Goal: Find specific page/section: Find specific page/section

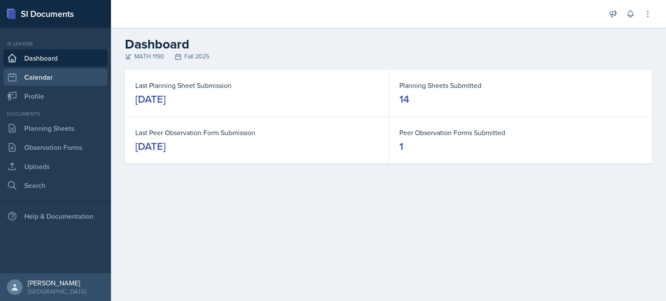
click at [61, 79] on link "Calendar" at bounding box center [55, 76] width 104 height 17
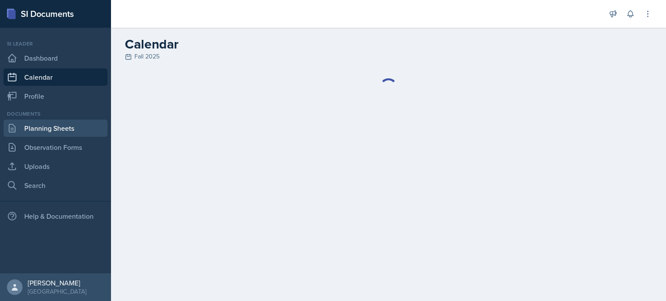
click at [68, 128] on link "Planning Sheets" at bounding box center [55, 128] width 104 height 17
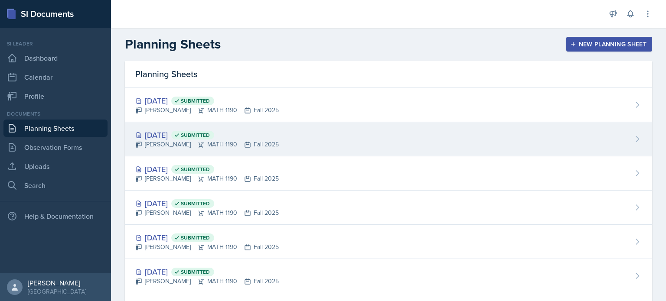
click at [160, 143] on div "[PERSON_NAME] MATH 1190 Fall 2025" at bounding box center [206, 144] width 143 height 9
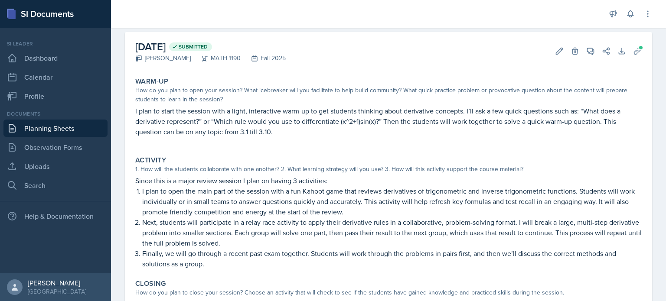
scroll to position [38, 0]
